Goal: Task Accomplishment & Management: Use online tool/utility

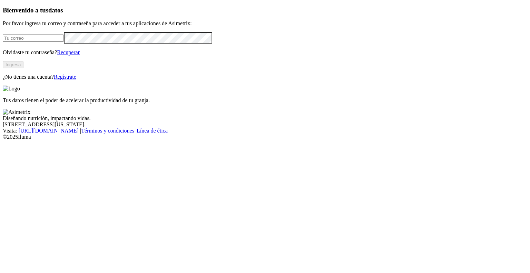
type input "[PERSON_NAME][EMAIL_ADDRESS][PERSON_NAME][DOMAIN_NAME]"
click at [23, 68] on button "Ingresa" at bounding box center [13, 64] width 21 height 7
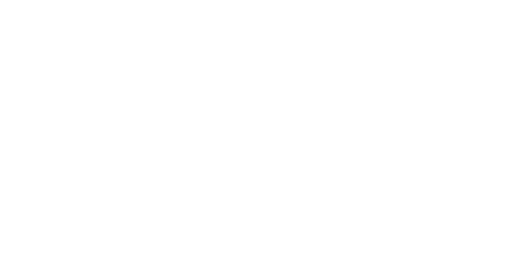
type input "AGO25"
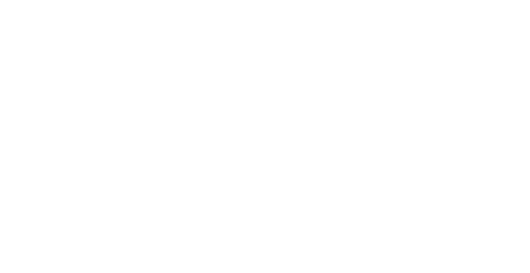
type input "AGO25"
